Goal: Task Accomplishment & Management: Use online tool/utility

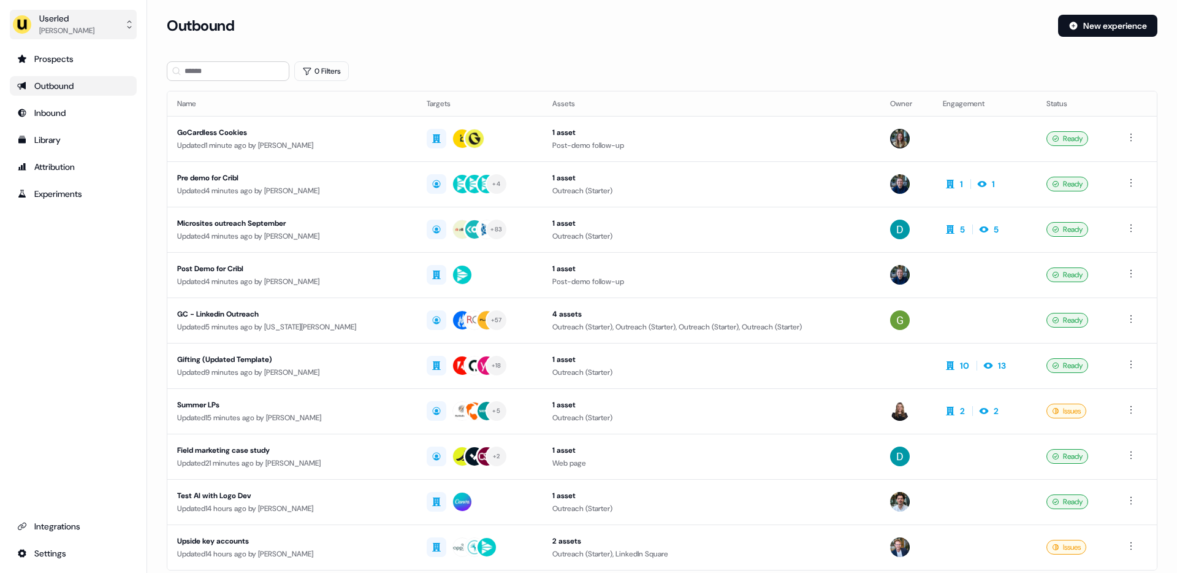
click at [66, 22] on div "Userled" at bounding box center [66, 18] width 55 height 12
click at [69, 55] on div "Impersonate (Admin)" at bounding box center [73, 58] width 116 height 22
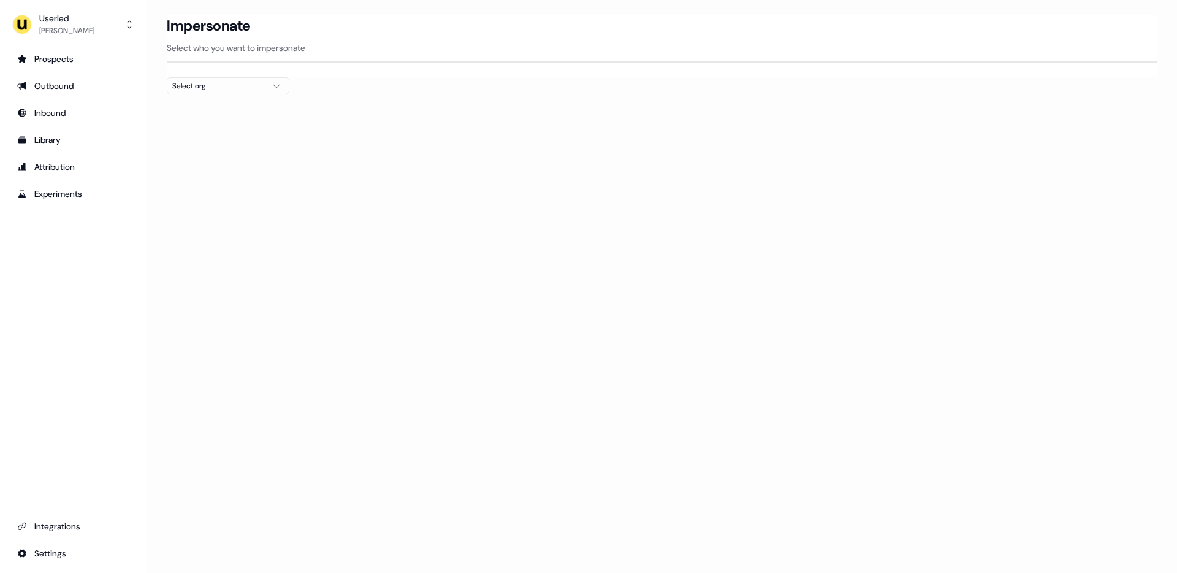
click at [233, 87] on div "Select org" at bounding box center [218, 86] width 92 height 12
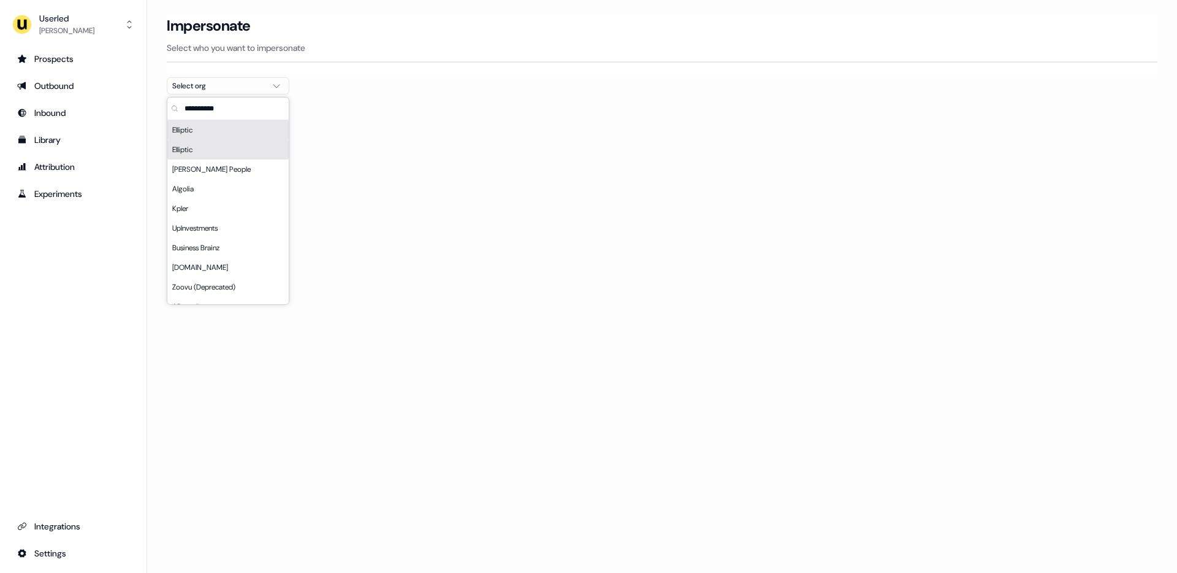
click at [209, 149] on div "Elliptic" at bounding box center [227, 150] width 121 height 20
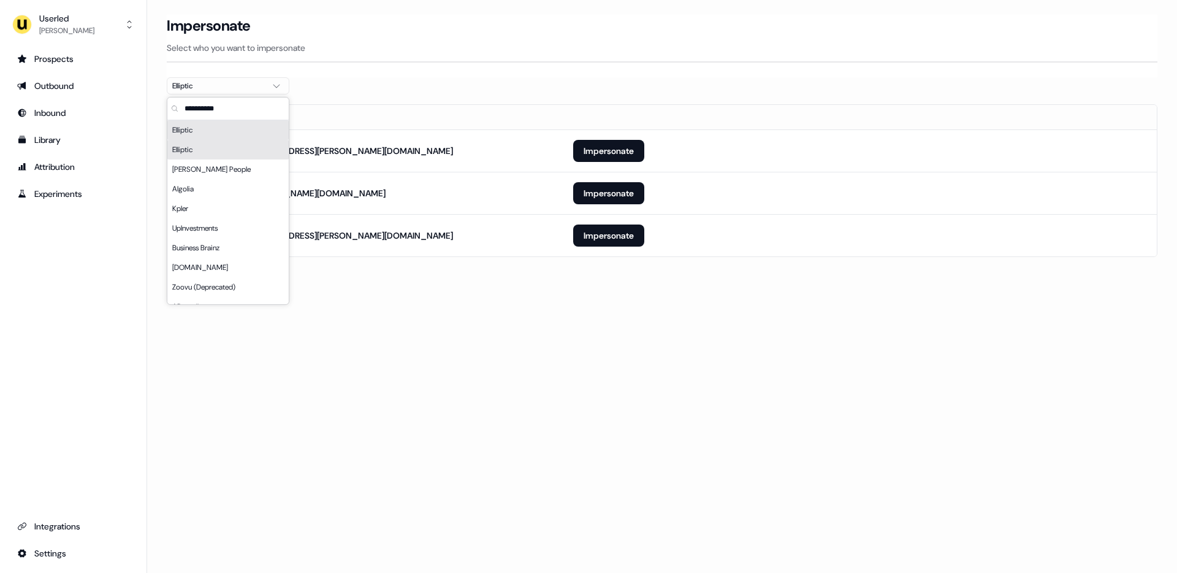
click at [574, 350] on div "Loading... Impersonate Select who you want to impersonate Elliptic Email [PERSO…" at bounding box center [662, 286] width 1030 height 573
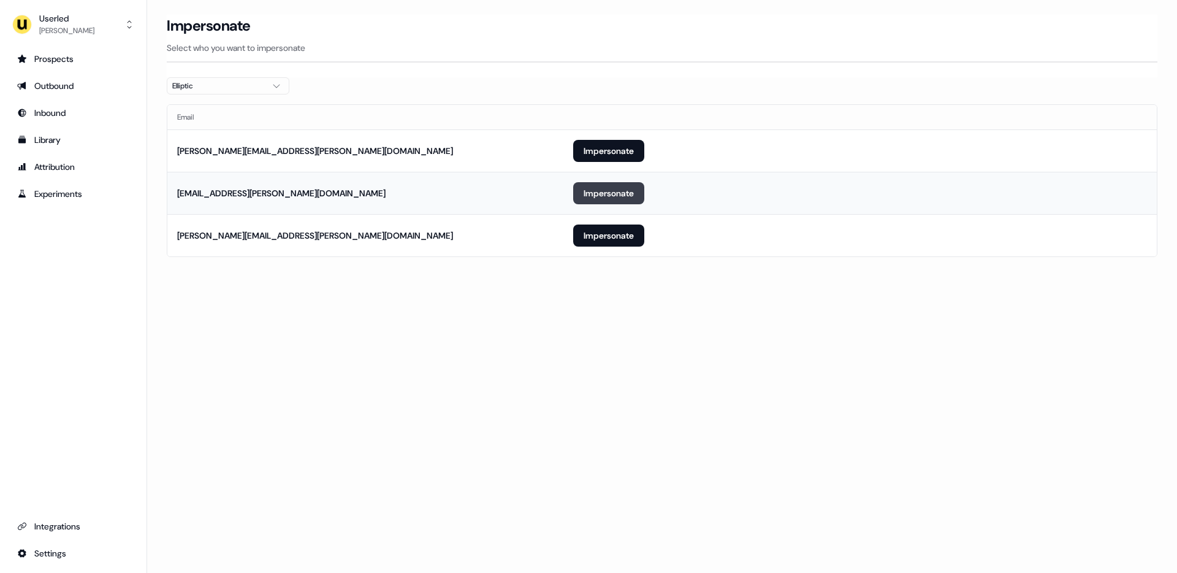
click at [627, 194] on button "Impersonate" at bounding box center [608, 193] width 71 height 22
